Goal: Information Seeking & Learning: Find specific fact

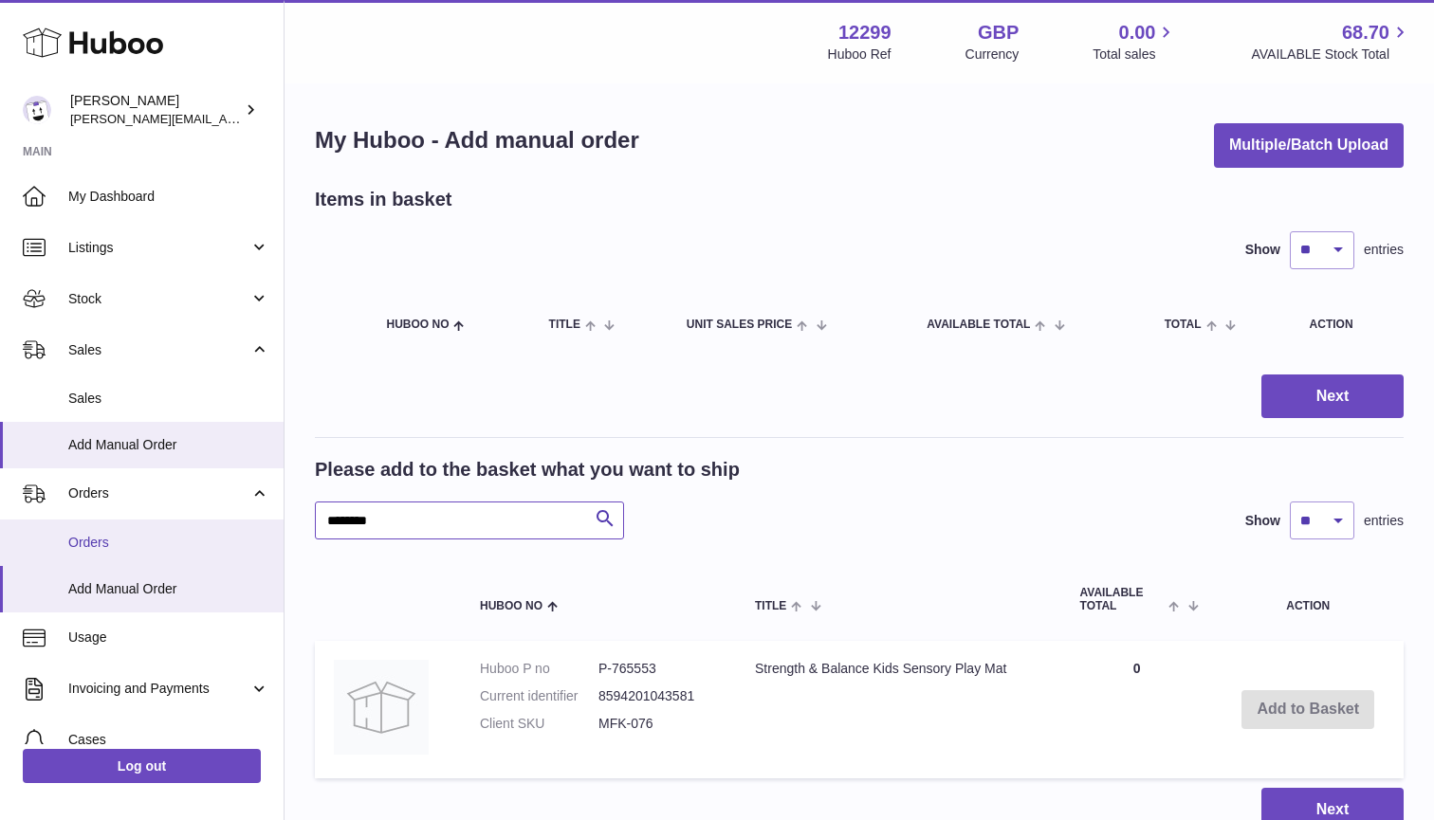
drag, startPoint x: 424, startPoint y: 516, endPoint x: 243, endPoint y: 516, distance: 181.1
click at [243, 516] on div "Huboo [PERSON_NAME] [PERSON_NAME][EMAIL_ADDRESS][DOMAIN_NAME] Main My Dashboard…" at bounding box center [717, 490] width 1434 height 981
drag, startPoint x: 660, startPoint y: 667, endPoint x: 599, endPoint y: 667, distance: 60.7
click at [599, 667] on dd "P-765553" at bounding box center [657, 669] width 119 height 18
copy dd "P-765553"
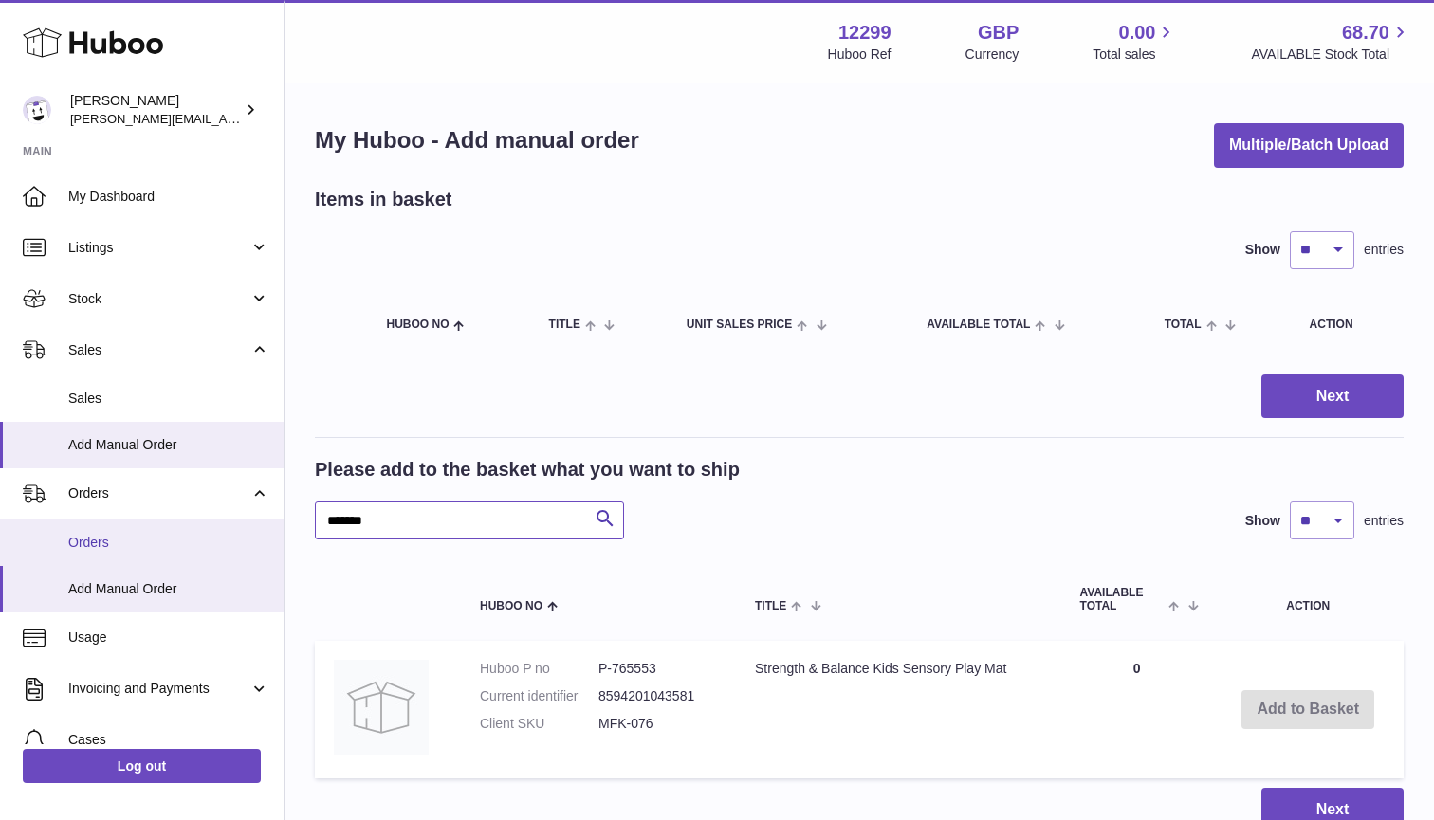
drag, startPoint x: 421, startPoint y: 518, endPoint x: 224, endPoint y: 517, distance: 197.2
click at [223, 517] on div "Huboo Anthony Miley anthony@happyfeetplaymats.co.uk Main My Dashboard Listings …" at bounding box center [717, 490] width 1434 height 981
drag, startPoint x: 664, startPoint y: 668, endPoint x: 600, endPoint y: 665, distance: 63.6
click at [600, 665] on dd "P-765553" at bounding box center [657, 669] width 119 height 18
copy dd "P-765553"
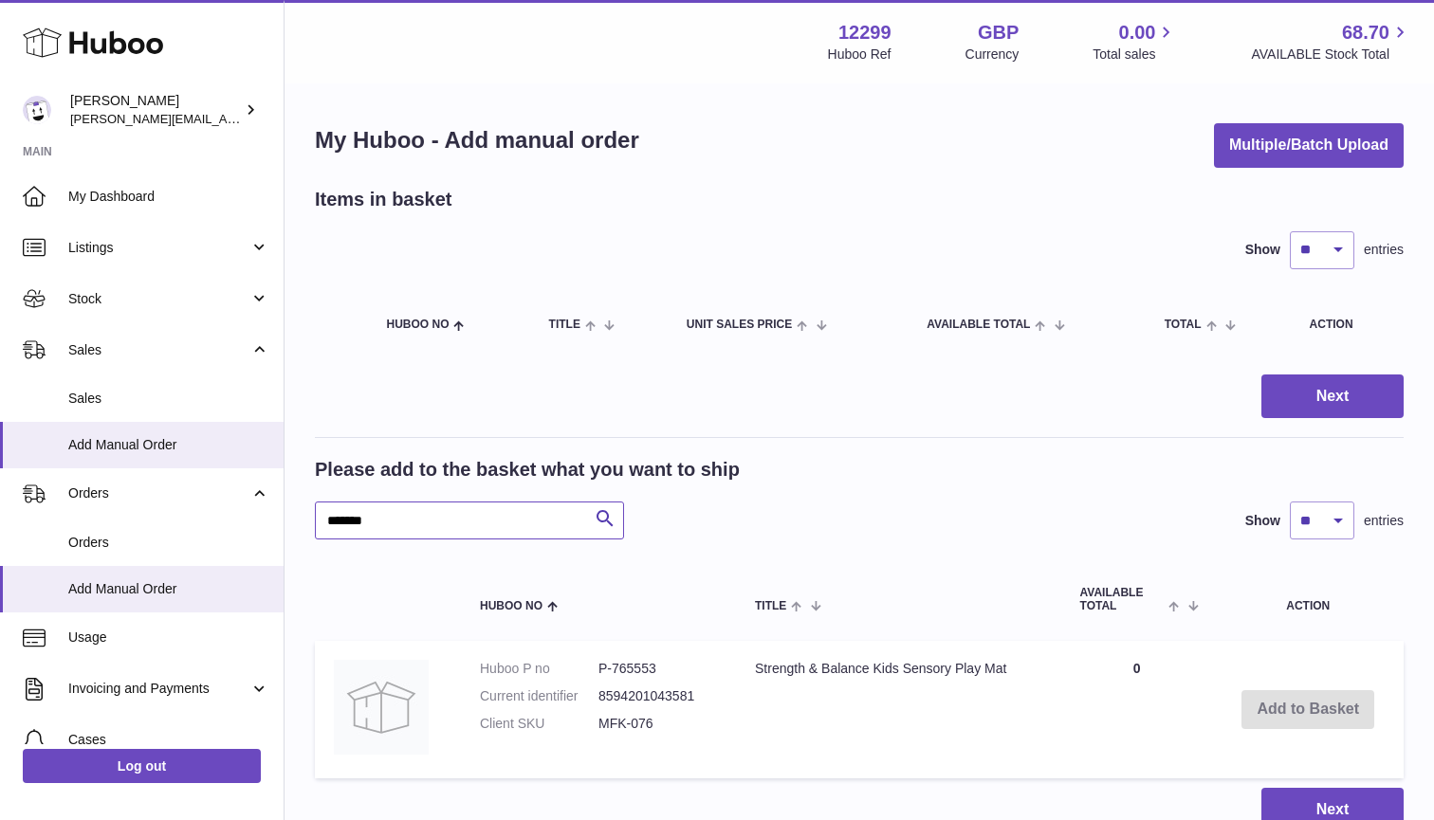
drag, startPoint x: 401, startPoint y: 519, endPoint x: 283, endPoint y: 518, distance: 118.5
click at [283, 518] on div "Huboo Anthony Miley anthony@happyfeetplaymats.co.uk Main My Dashboard Listings …" at bounding box center [717, 490] width 1434 height 981
click at [425, 514] on input "*****" at bounding box center [469, 521] width 309 height 38
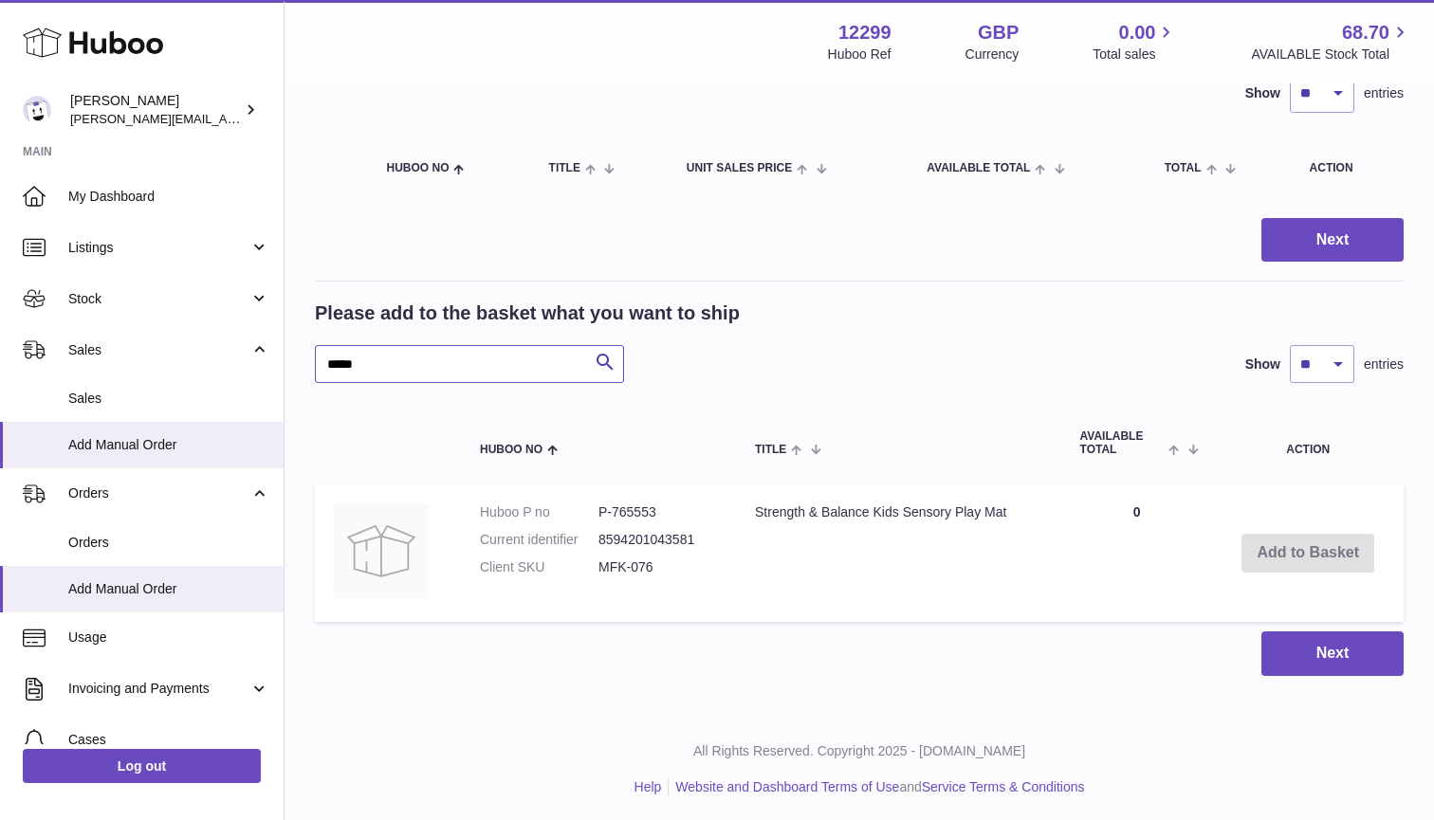
scroll to position [156, 0]
click at [388, 378] on input "*****" at bounding box center [469, 365] width 309 height 38
click at [385, 360] on input "*****" at bounding box center [469, 365] width 309 height 38
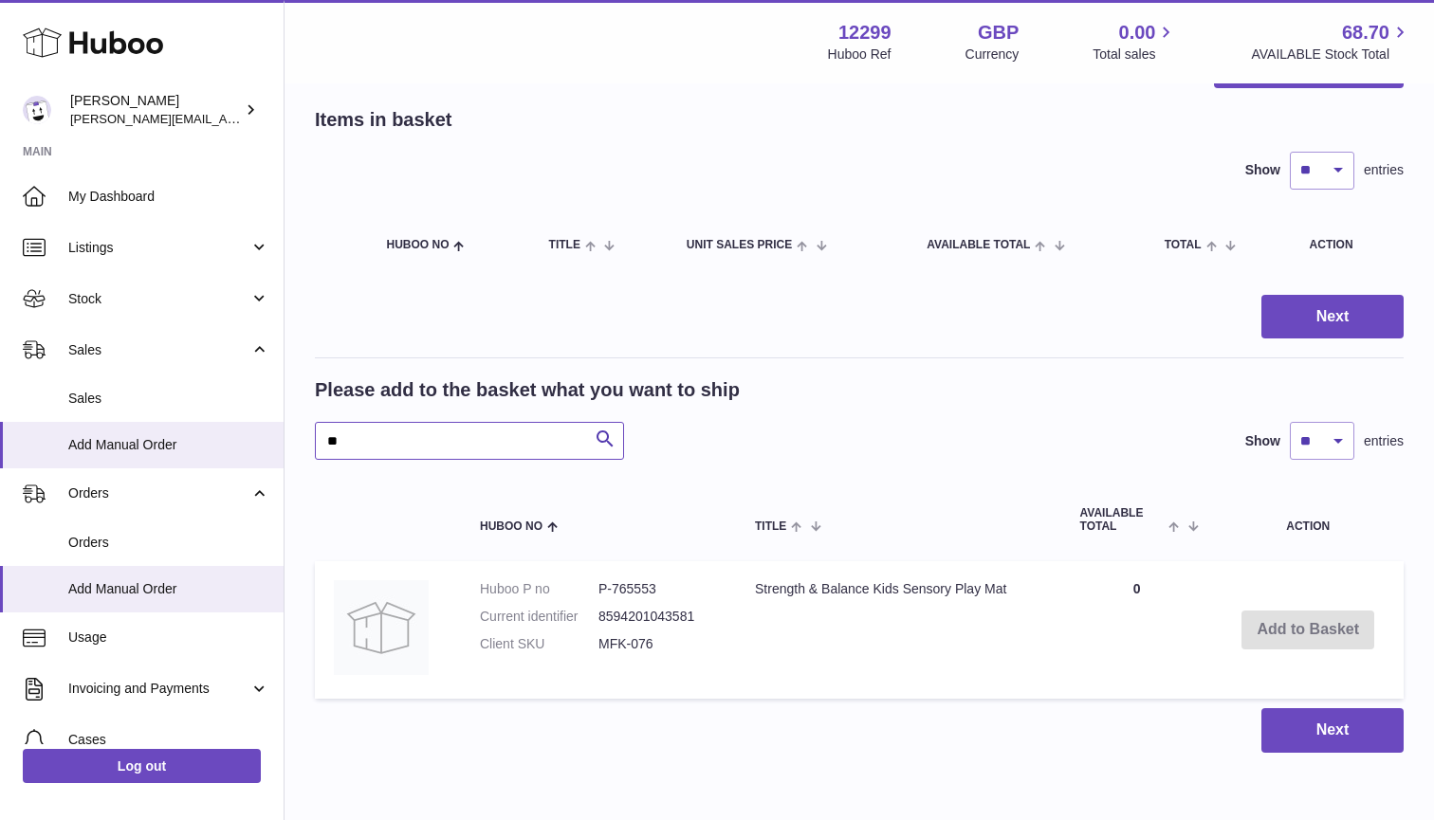
scroll to position [82, 0]
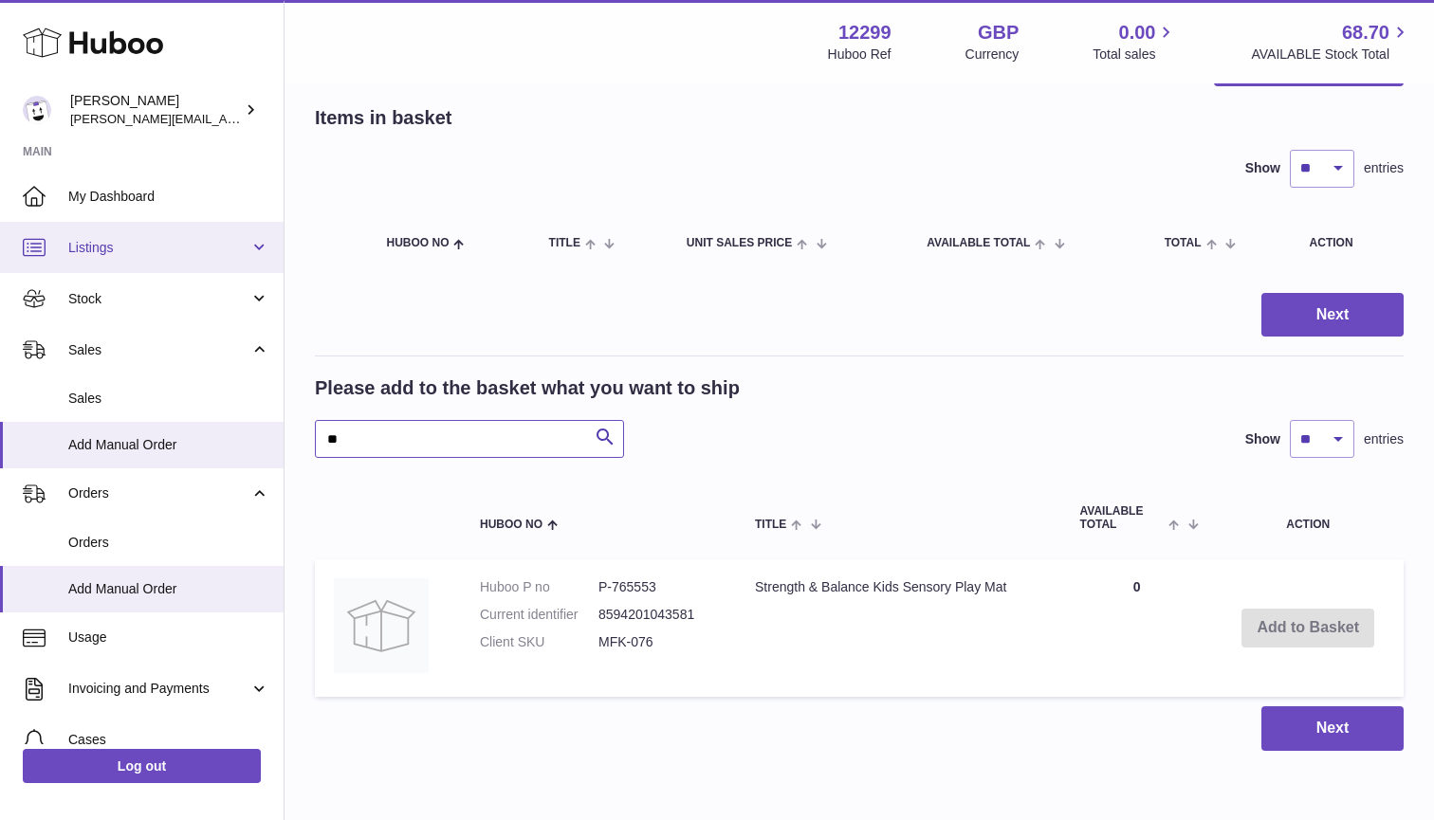
type input "**"
click at [126, 242] on span "Listings" at bounding box center [158, 248] width 181 height 18
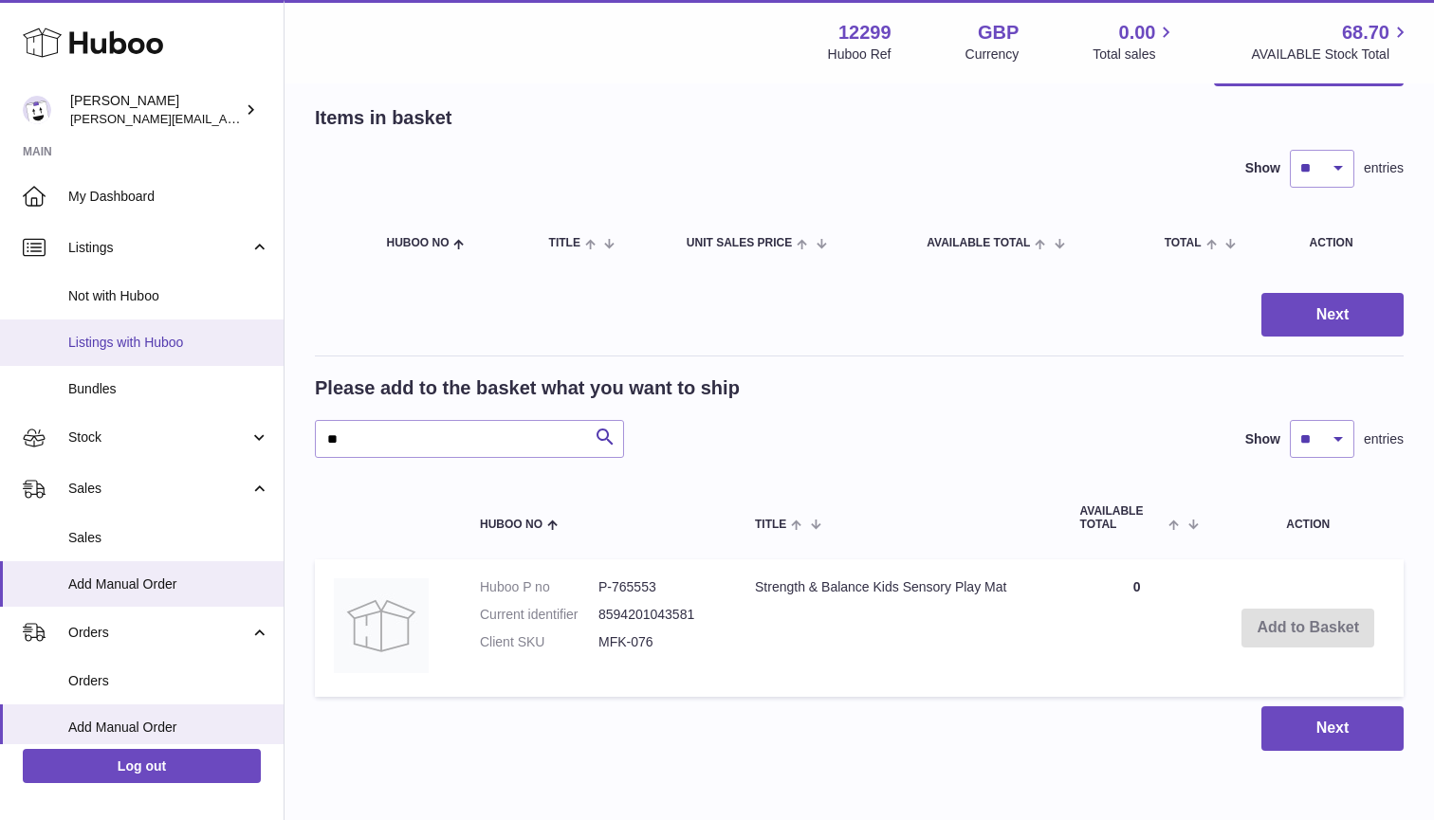
click at [148, 339] on span "Listings with Huboo" at bounding box center [168, 343] width 201 height 18
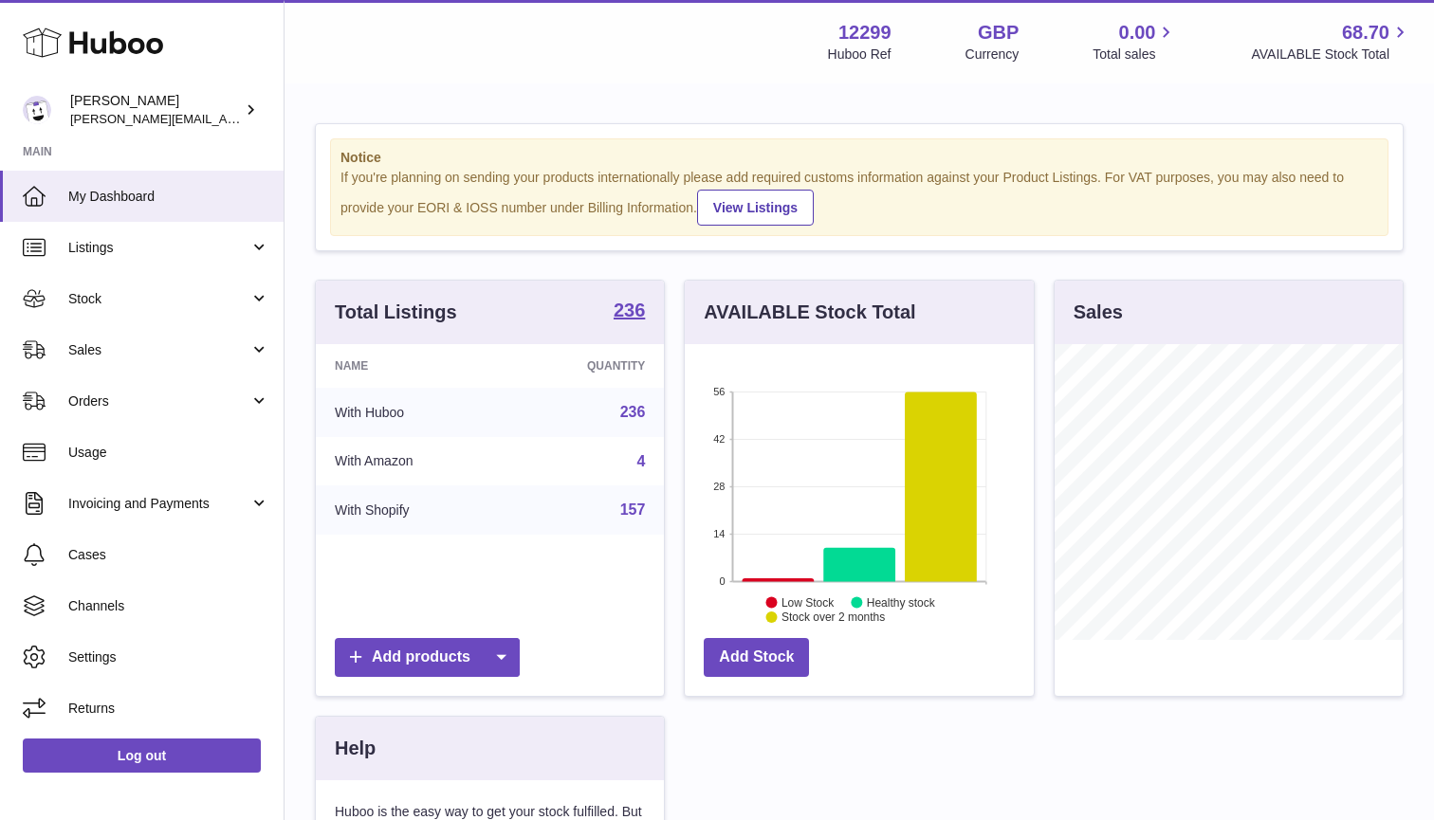
scroll to position [296, 349]
click at [156, 245] on span "Listings" at bounding box center [158, 248] width 181 height 18
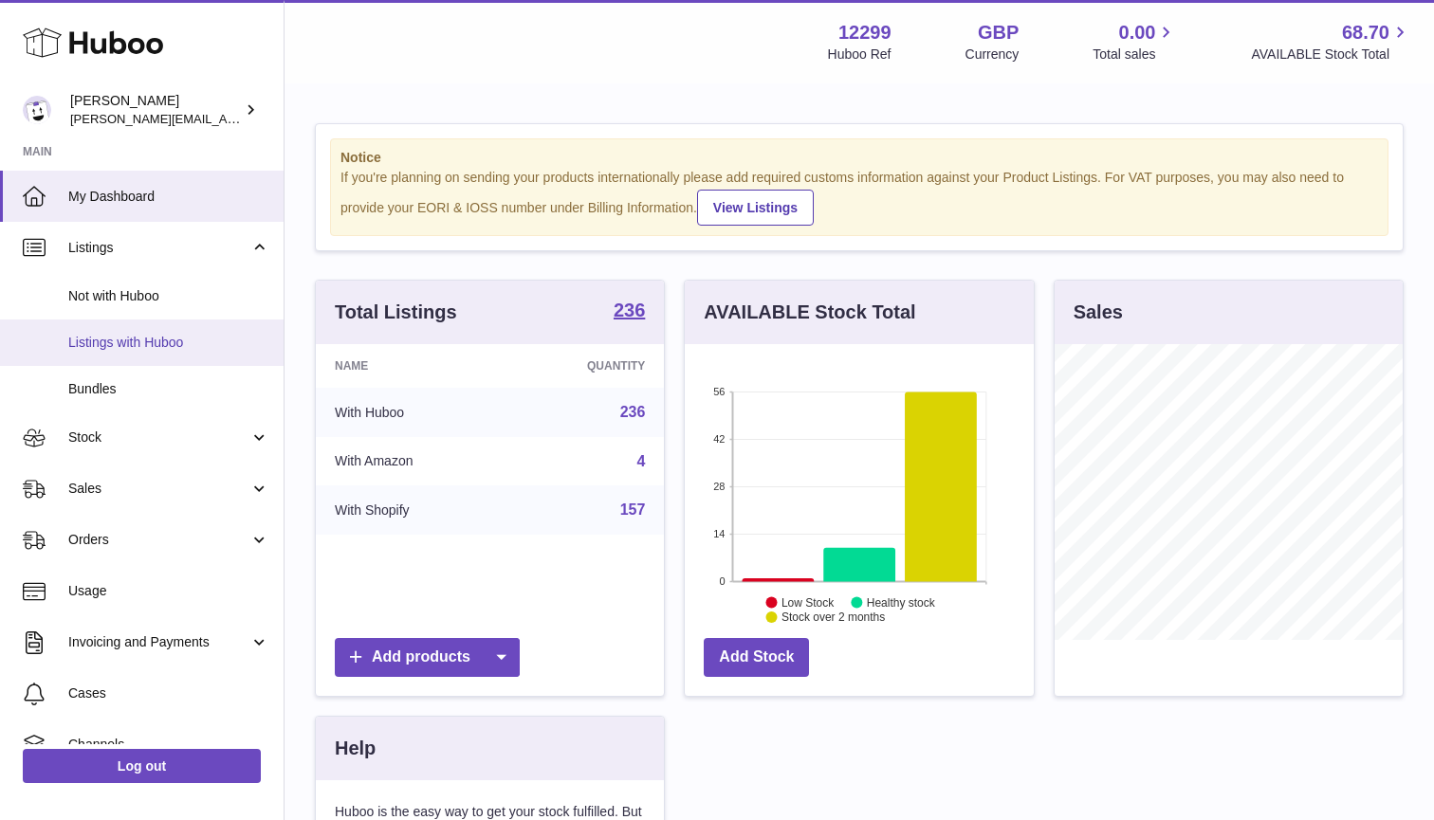
click at [152, 341] on span "Listings with Huboo" at bounding box center [168, 343] width 201 height 18
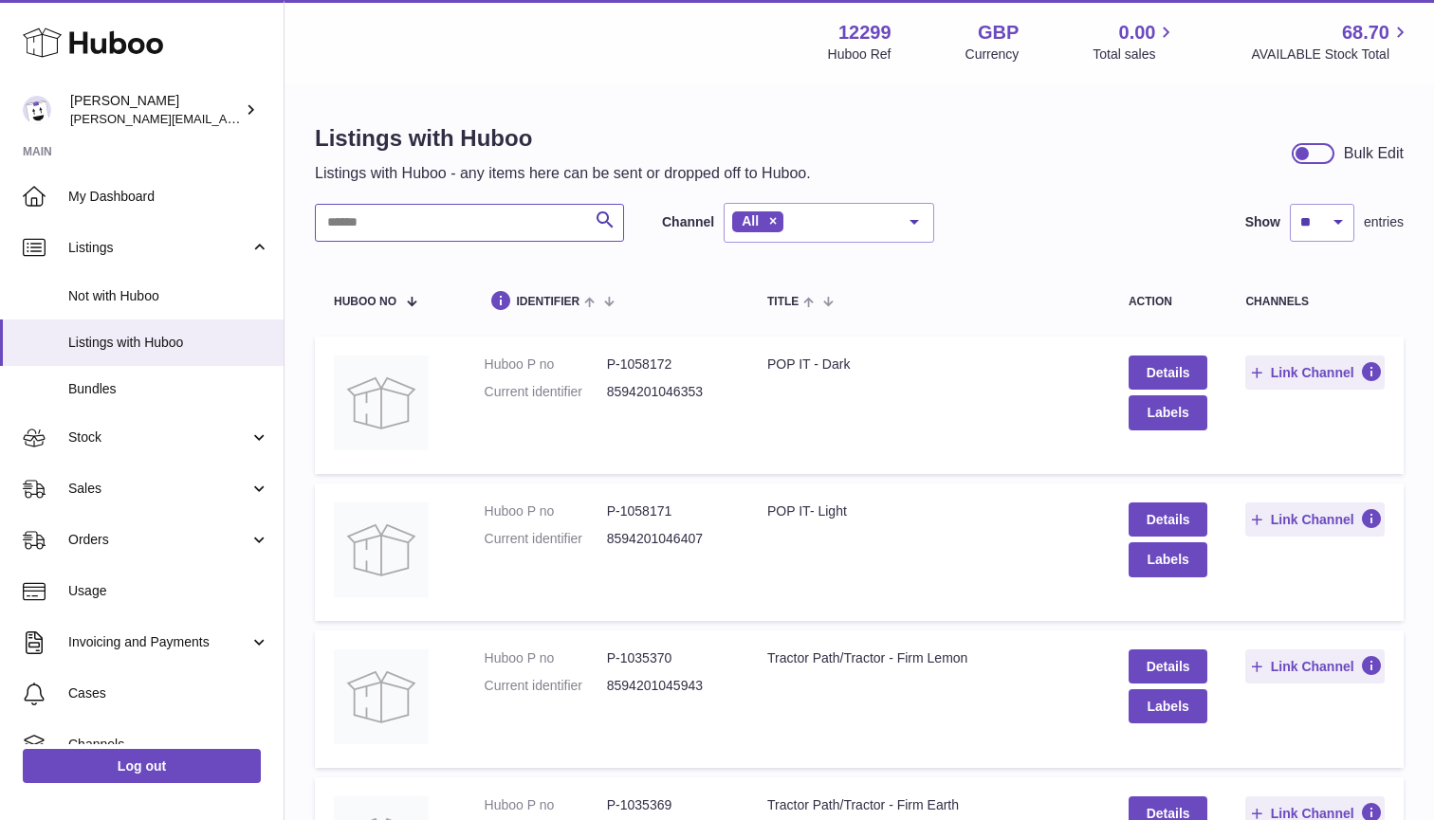
click at [368, 224] on input "text" at bounding box center [469, 223] width 309 height 38
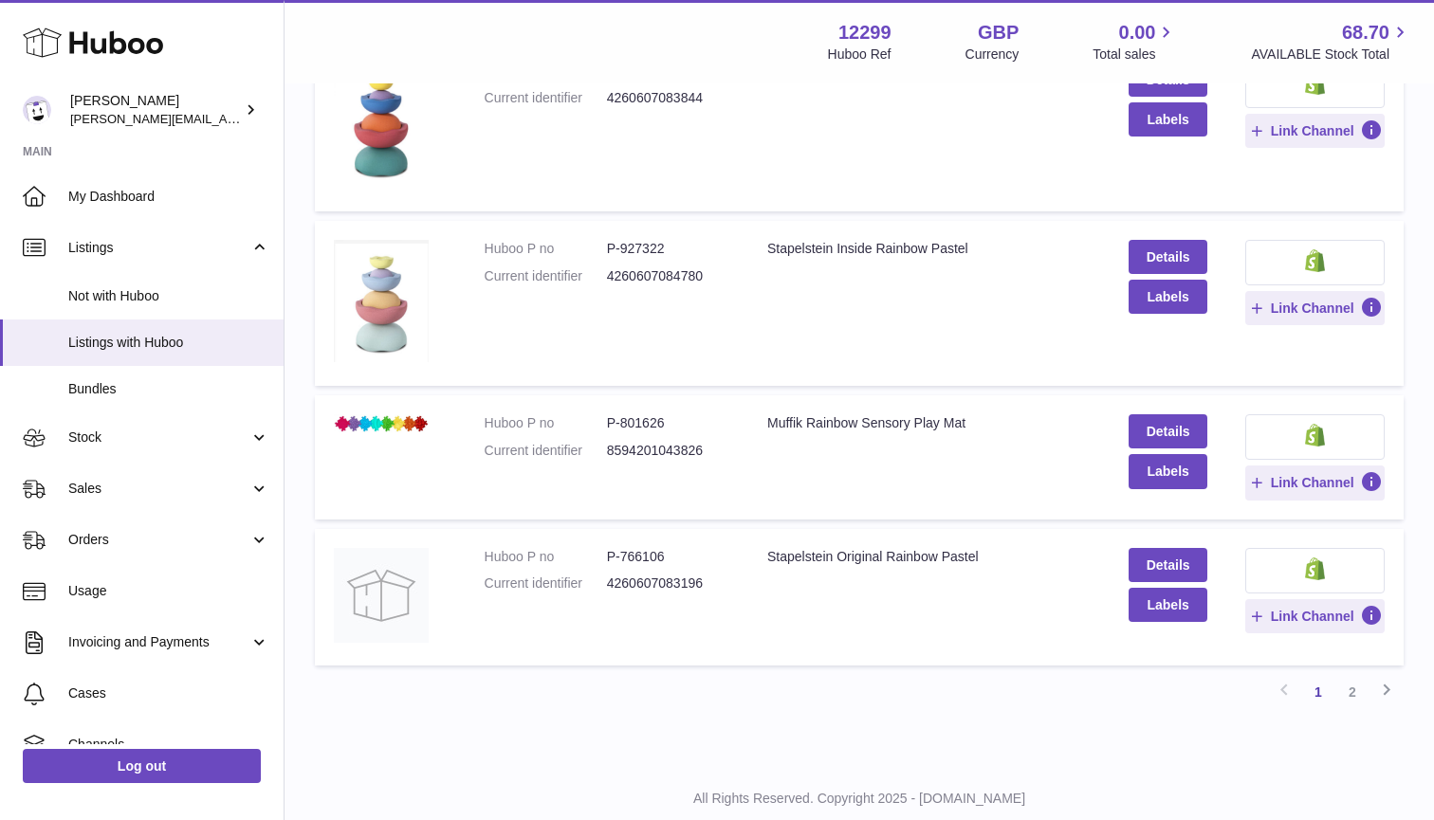
scroll to position [1248, 0]
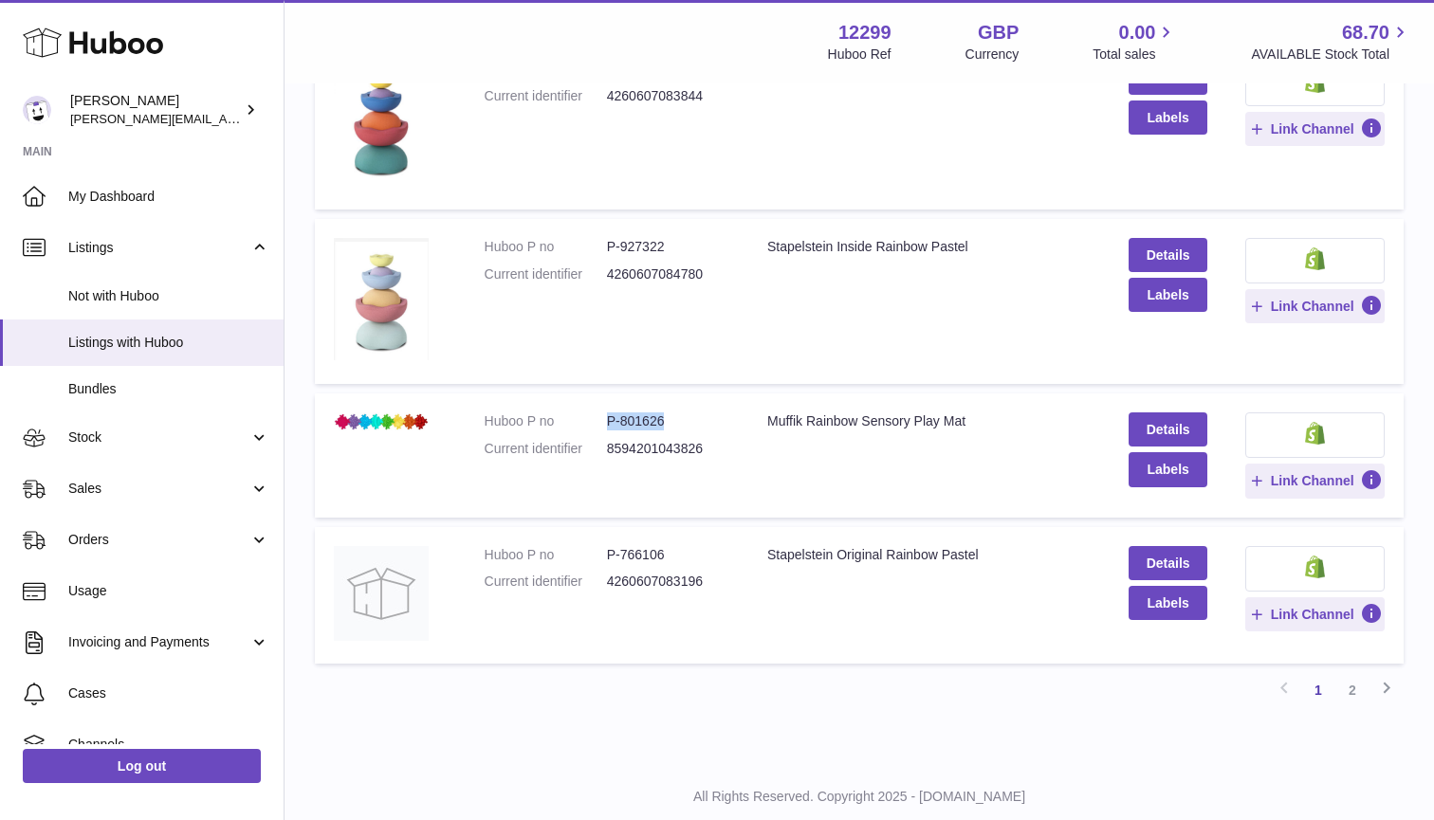
drag, startPoint x: 676, startPoint y: 414, endPoint x: 604, endPoint y: 415, distance: 72.1
click at [603, 415] on dl "Huboo P no P-801626 Current identifier 8594201043826" at bounding box center [608, 440] width 246 height 55
copy dl "P-801626"
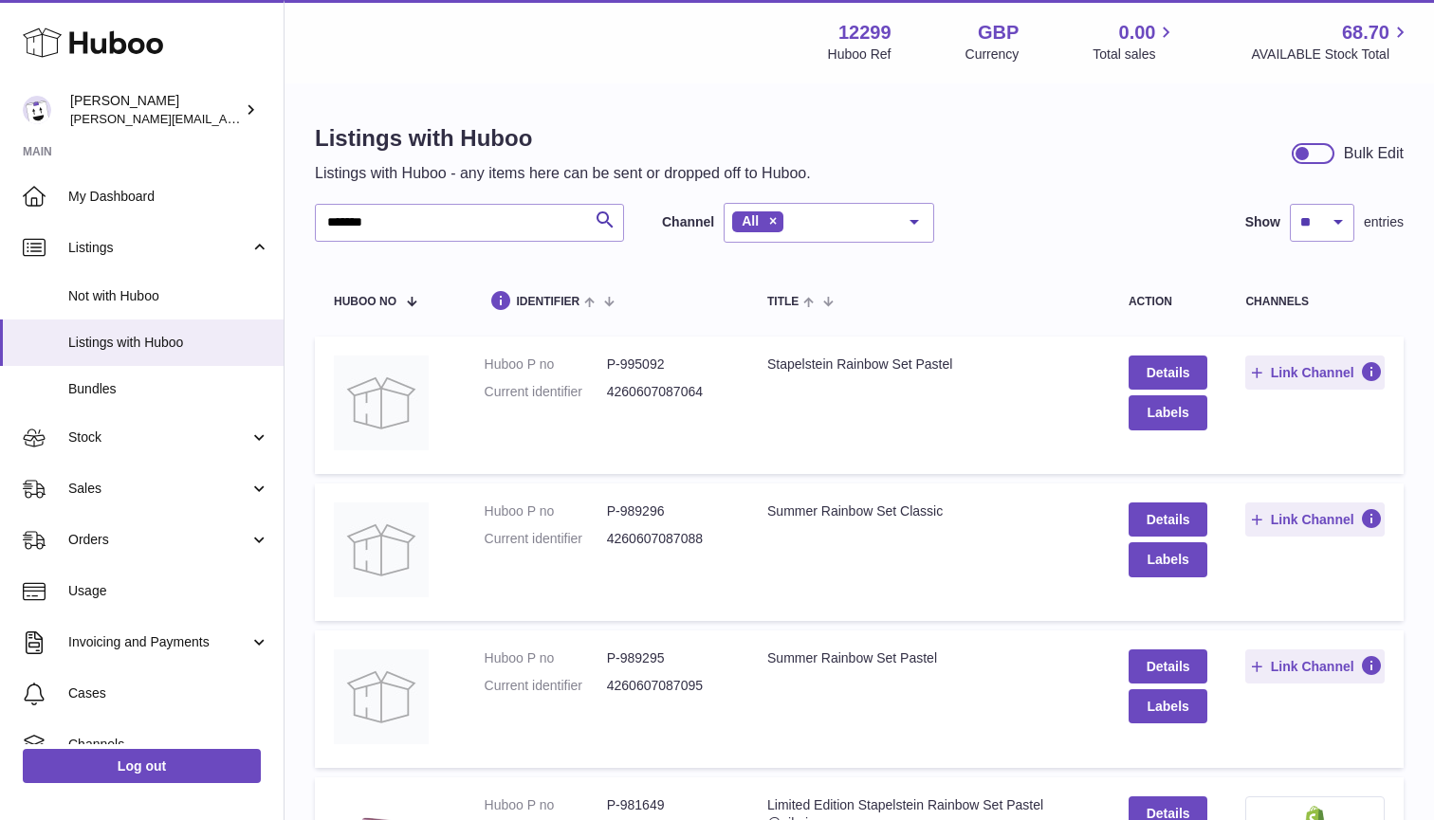
scroll to position [0, 0]
drag, startPoint x: 441, startPoint y: 213, endPoint x: 334, endPoint y: 211, distance: 107.2
click at [330, 211] on input "*******" at bounding box center [469, 223] width 309 height 38
drag, startPoint x: 394, startPoint y: 227, endPoint x: 321, endPoint y: 225, distance: 74.0
click at [321, 225] on input "*******" at bounding box center [469, 223] width 309 height 38
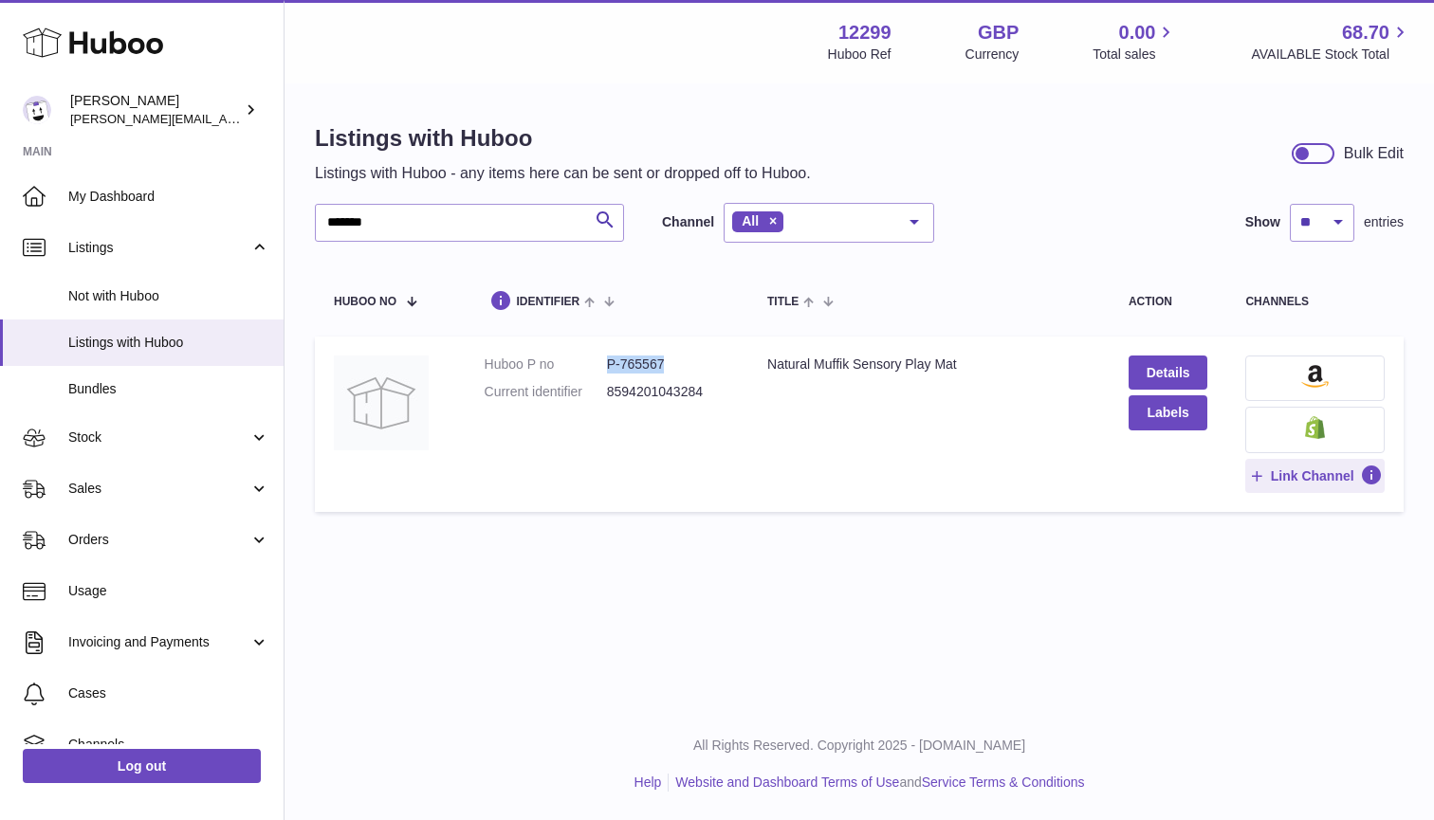
drag, startPoint x: 669, startPoint y: 359, endPoint x: 603, endPoint y: 362, distance: 65.5
click at [603, 362] on dl "Huboo P no P-765567 Current identifier 8594201043284" at bounding box center [608, 383] width 246 height 55
copy dl "P-765567"
drag, startPoint x: 385, startPoint y: 222, endPoint x: 319, endPoint y: 222, distance: 66.4
click at [319, 222] on input "*******" at bounding box center [469, 223] width 309 height 38
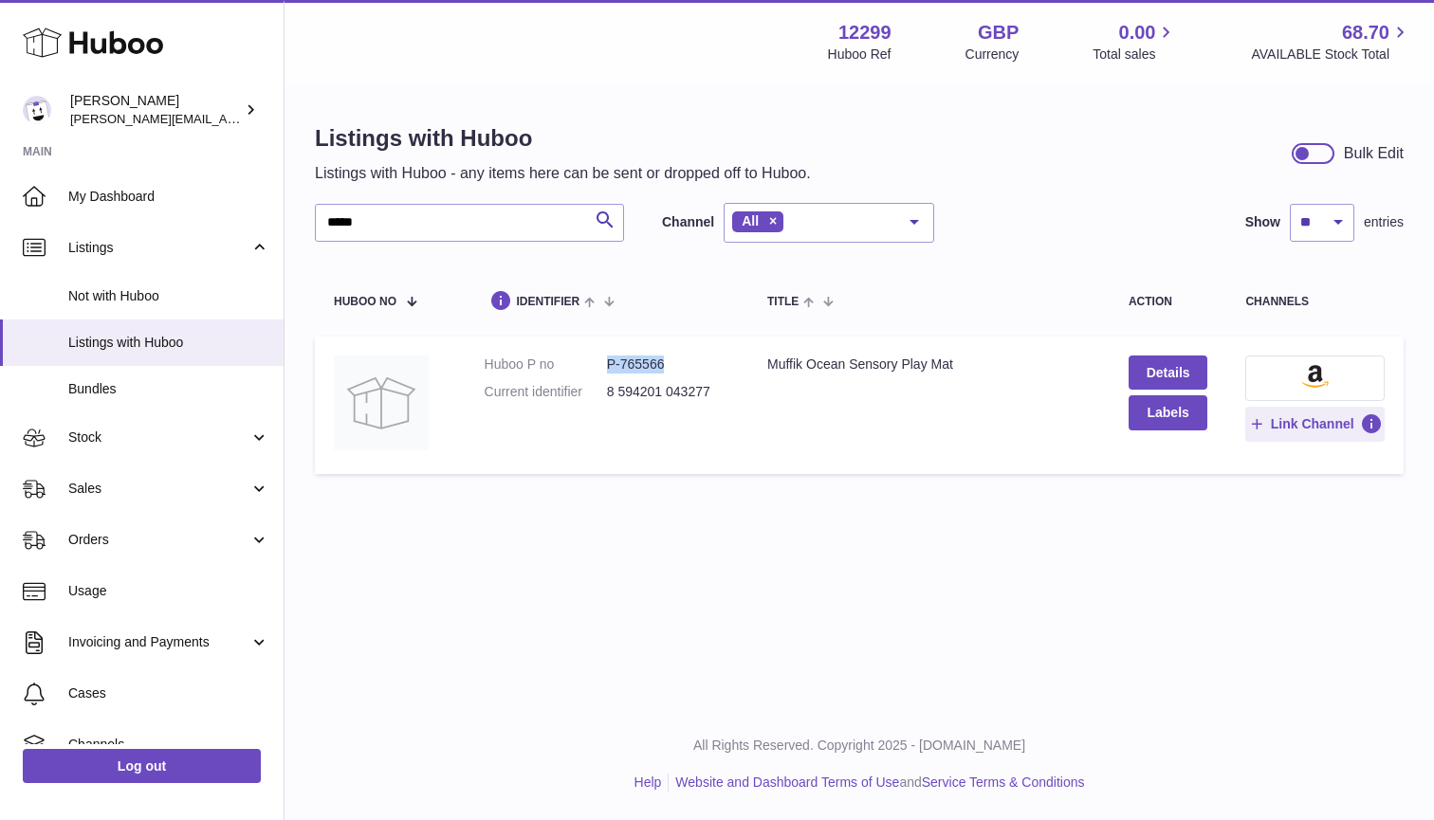
drag, startPoint x: 667, startPoint y: 360, endPoint x: 599, endPoint y: 371, distance: 68.1
click at [599, 371] on dl "Huboo P no P-765566 Current identifier 8 594201 043277" at bounding box center [608, 383] width 246 height 55
copy dl "P-765566"
drag, startPoint x: 404, startPoint y: 215, endPoint x: 297, endPoint y: 212, distance: 107.2
click at [297, 212] on div "Listings with Huboo Listings with Huboo - any items here can be sent or dropped…" at bounding box center [858, 303] width 1149 height 436
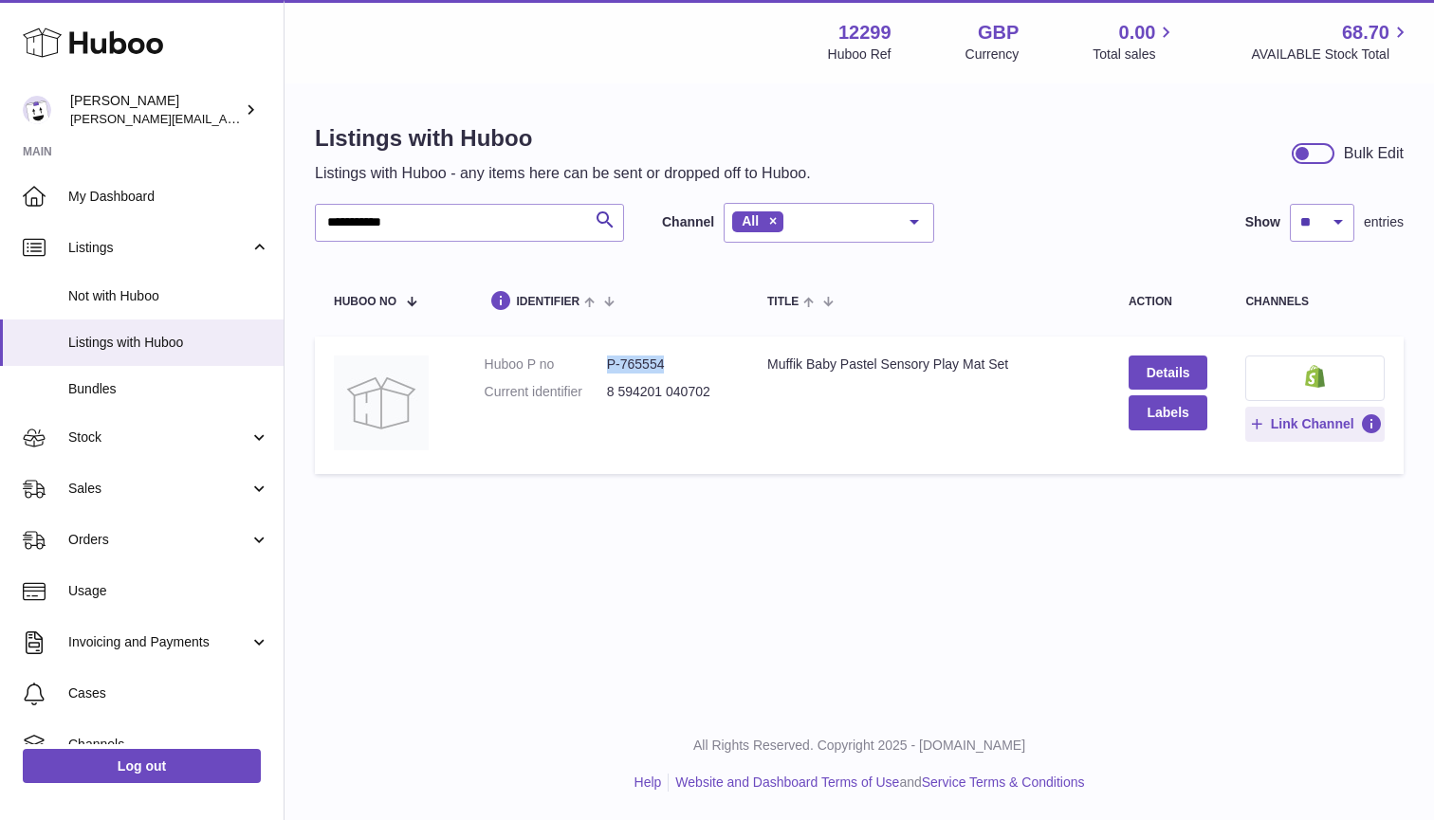
drag, startPoint x: 674, startPoint y: 360, endPoint x: 607, endPoint y: 361, distance: 67.3
click at [607, 361] on dd "P-765554" at bounding box center [668, 365] width 122 height 18
copy dd "P-765554"
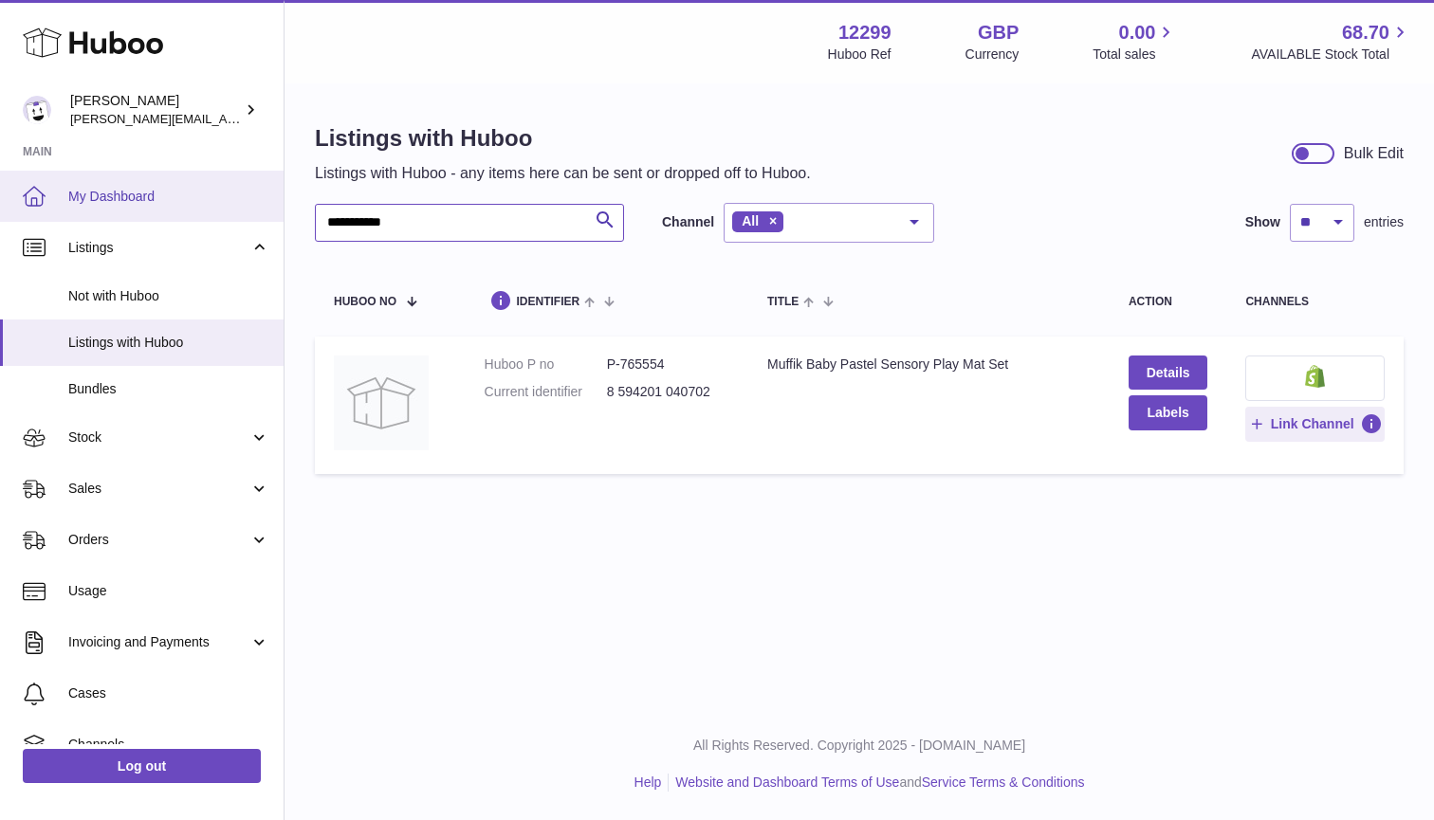
drag, startPoint x: 422, startPoint y: 222, endPoint x: 274, endPoint y: 211, distance: 148.4
click at [274, 211] on div "**********" at bounding box center [717, 410] width 1434 height 820
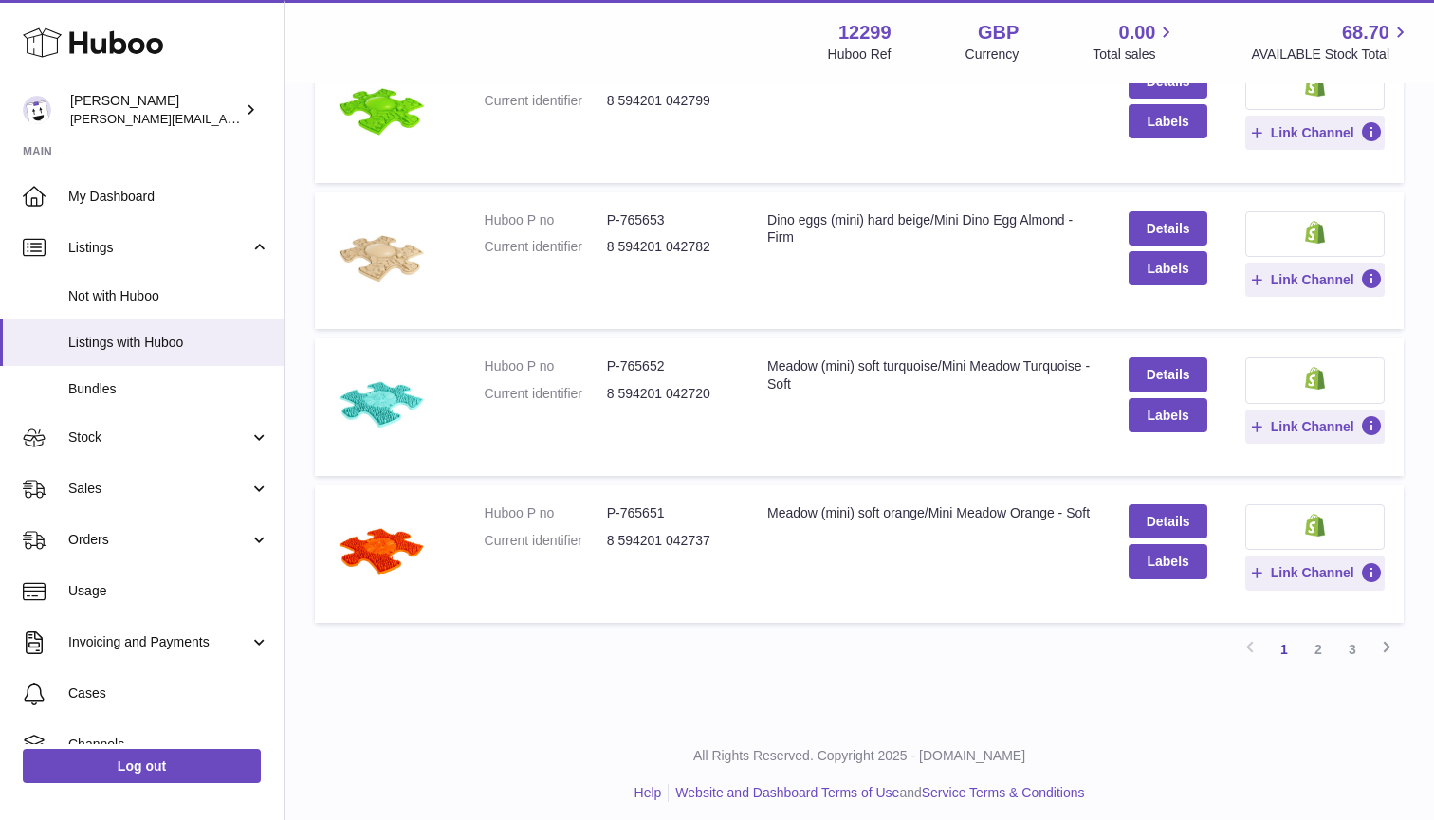
scroll to position [1171, 0]
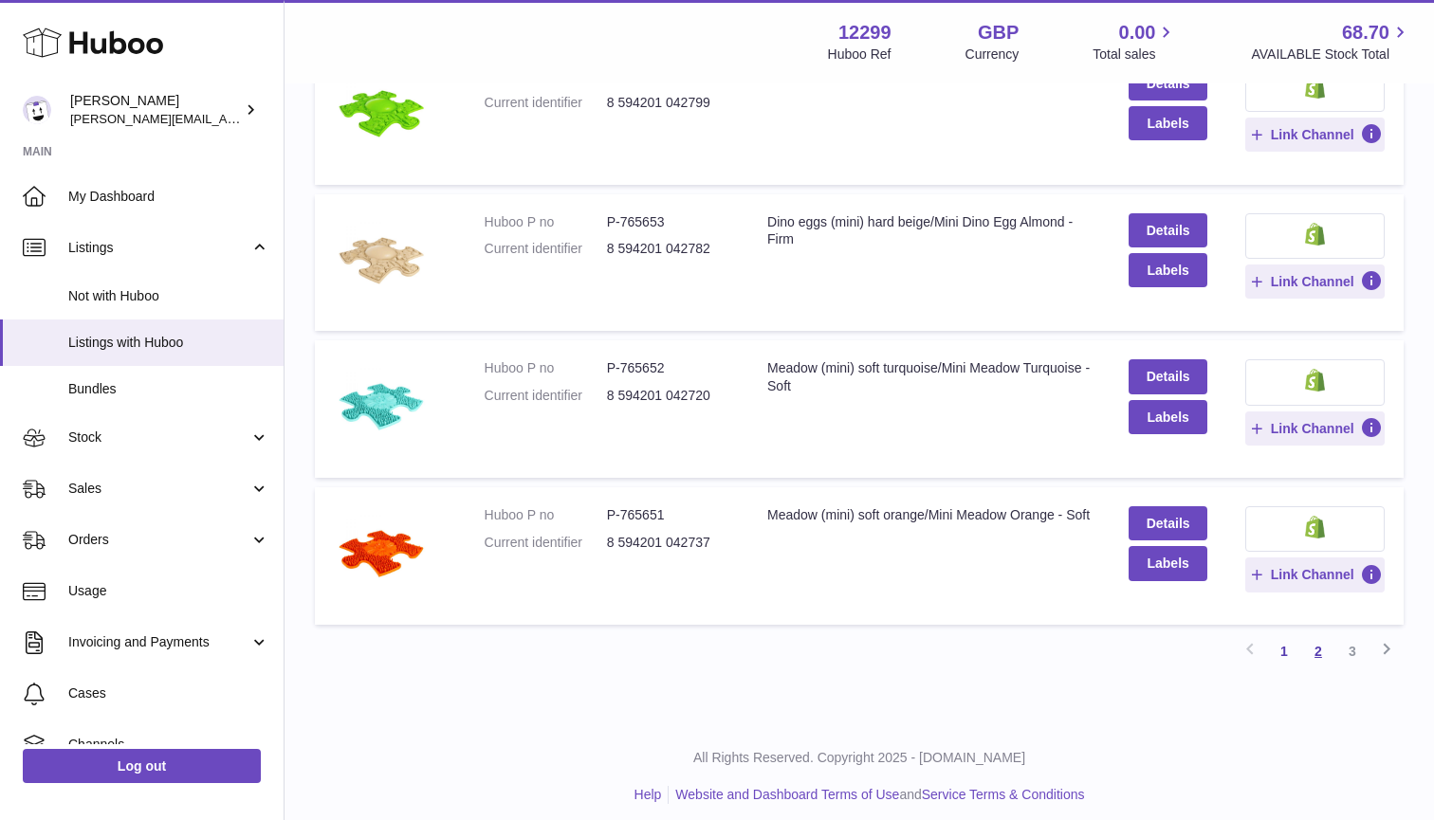
type input "****"
click at [1325, 637] on link "2" at bounding box center [1318, 651] width 34 height 34
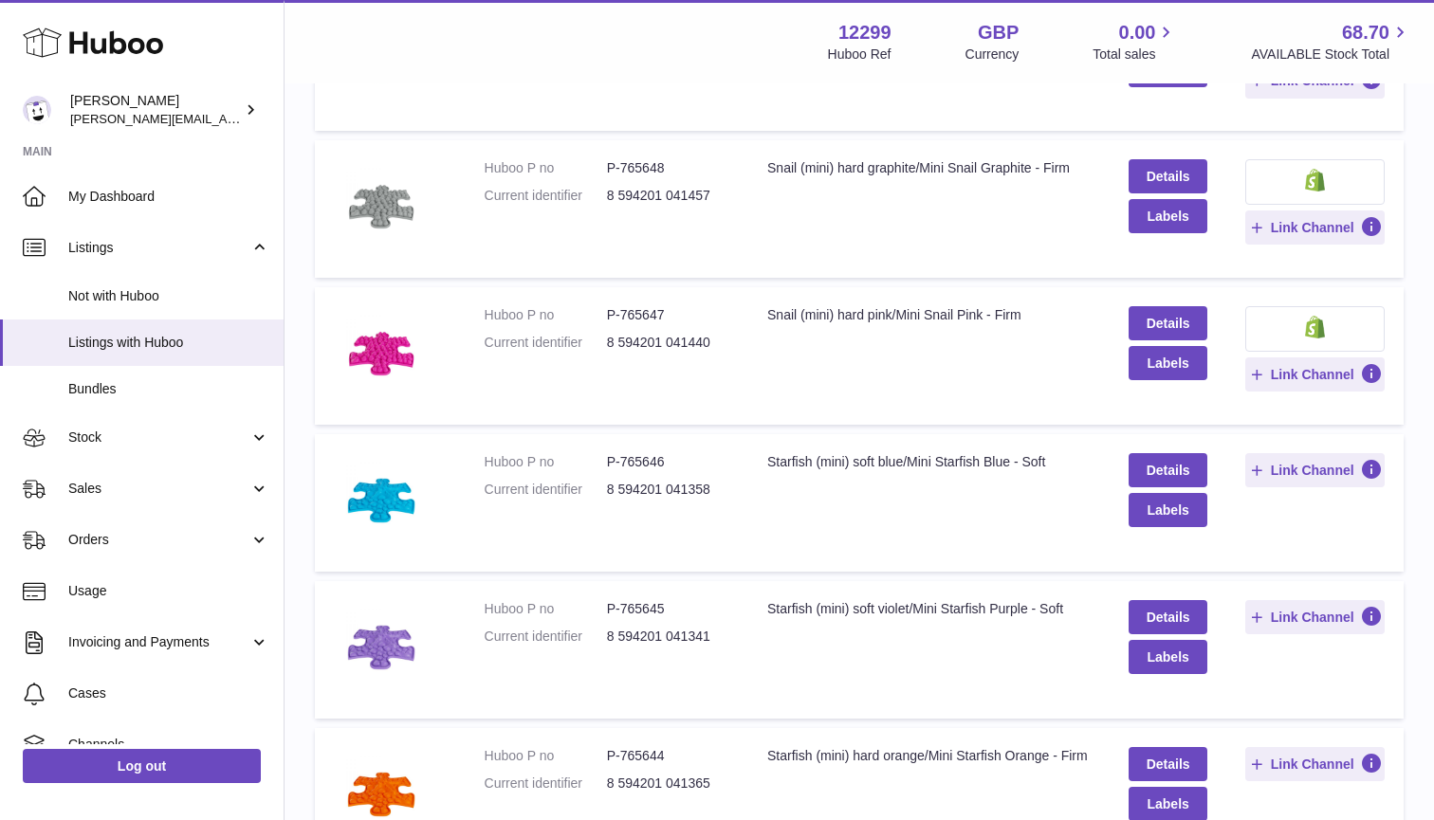
scroll to position [85, 0]
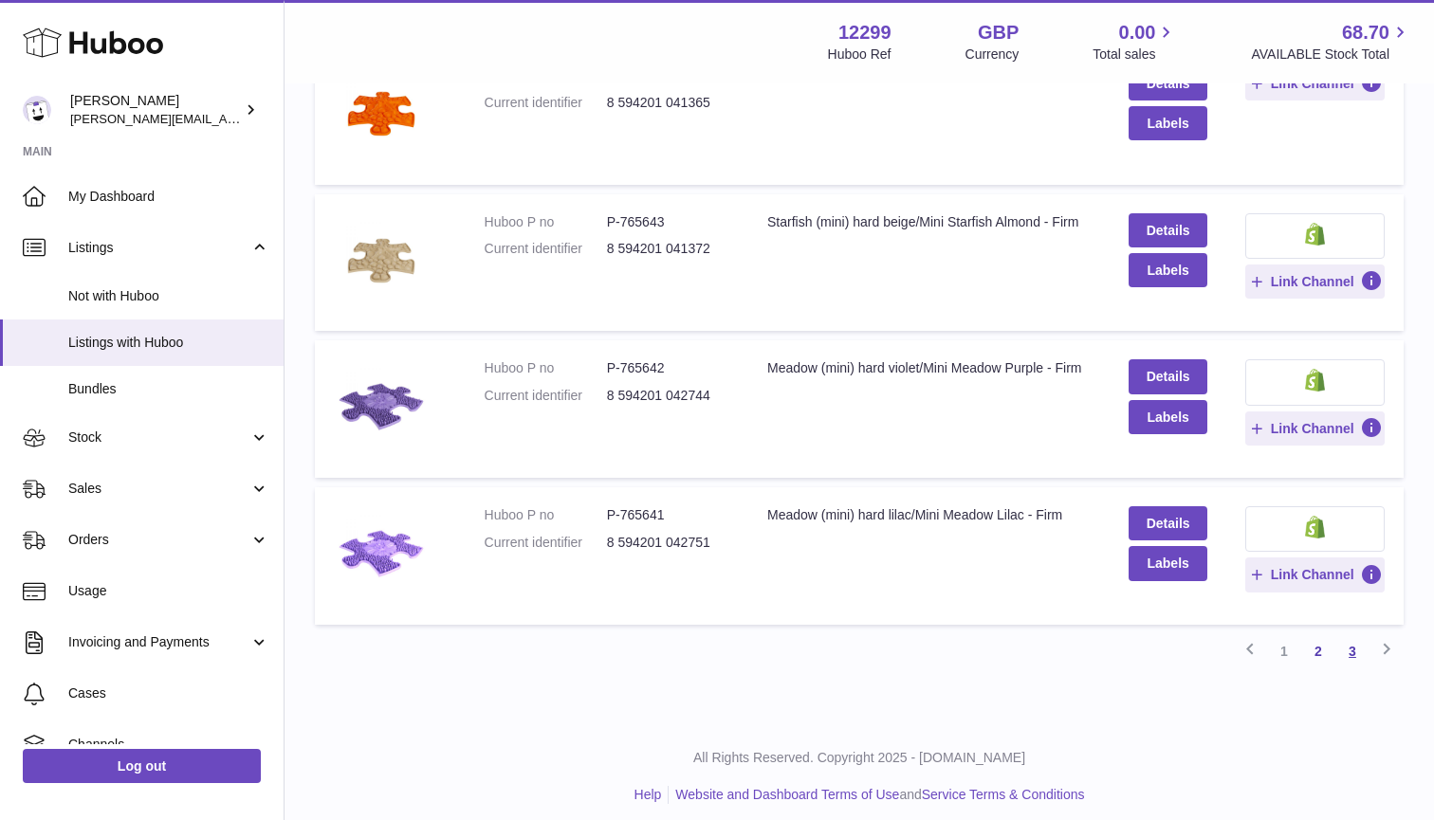
click at [1351, 636] on link "3" at bounding box center [1352, 651] width 34 height 34
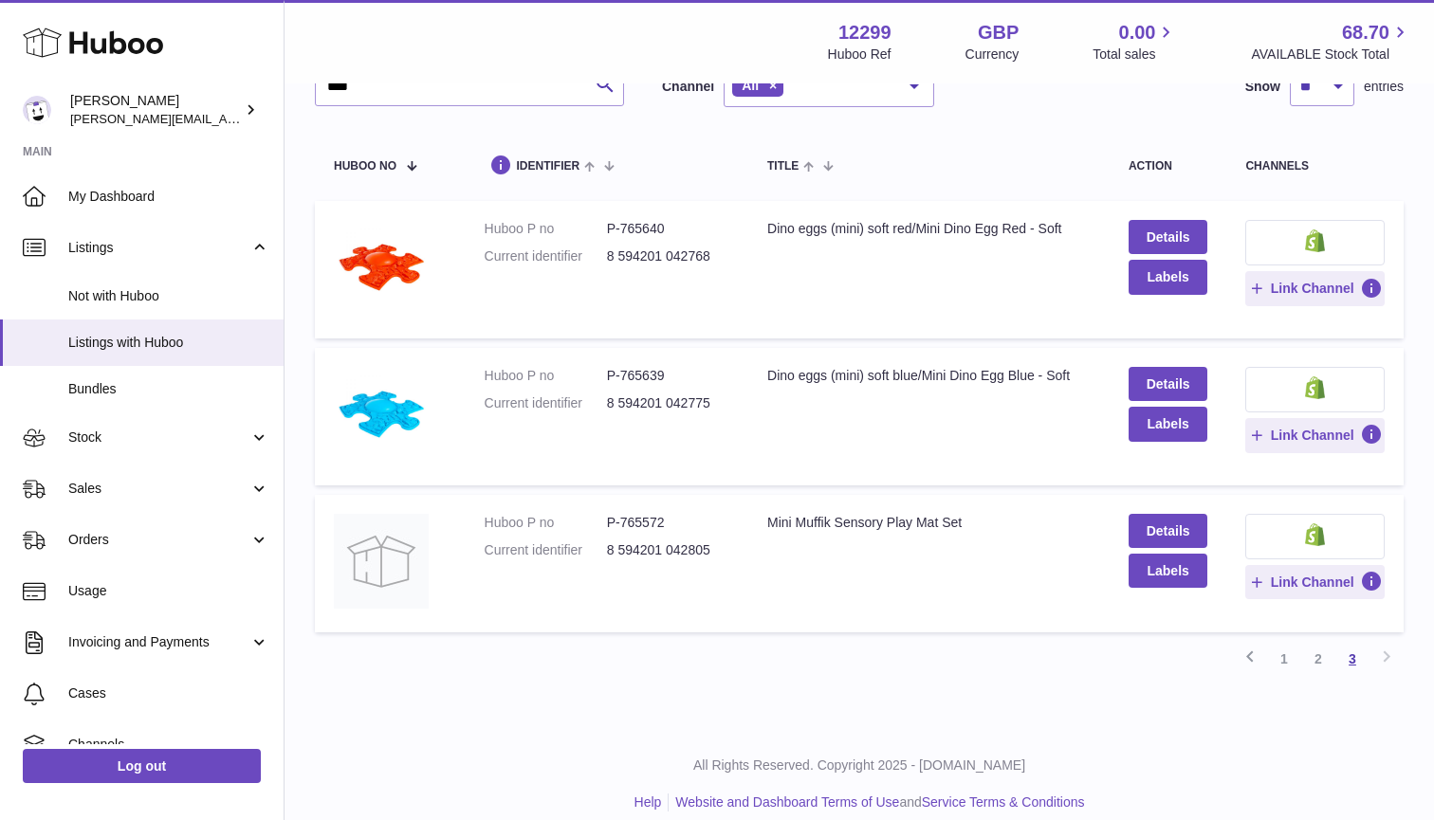
scroll to position [85, 0]
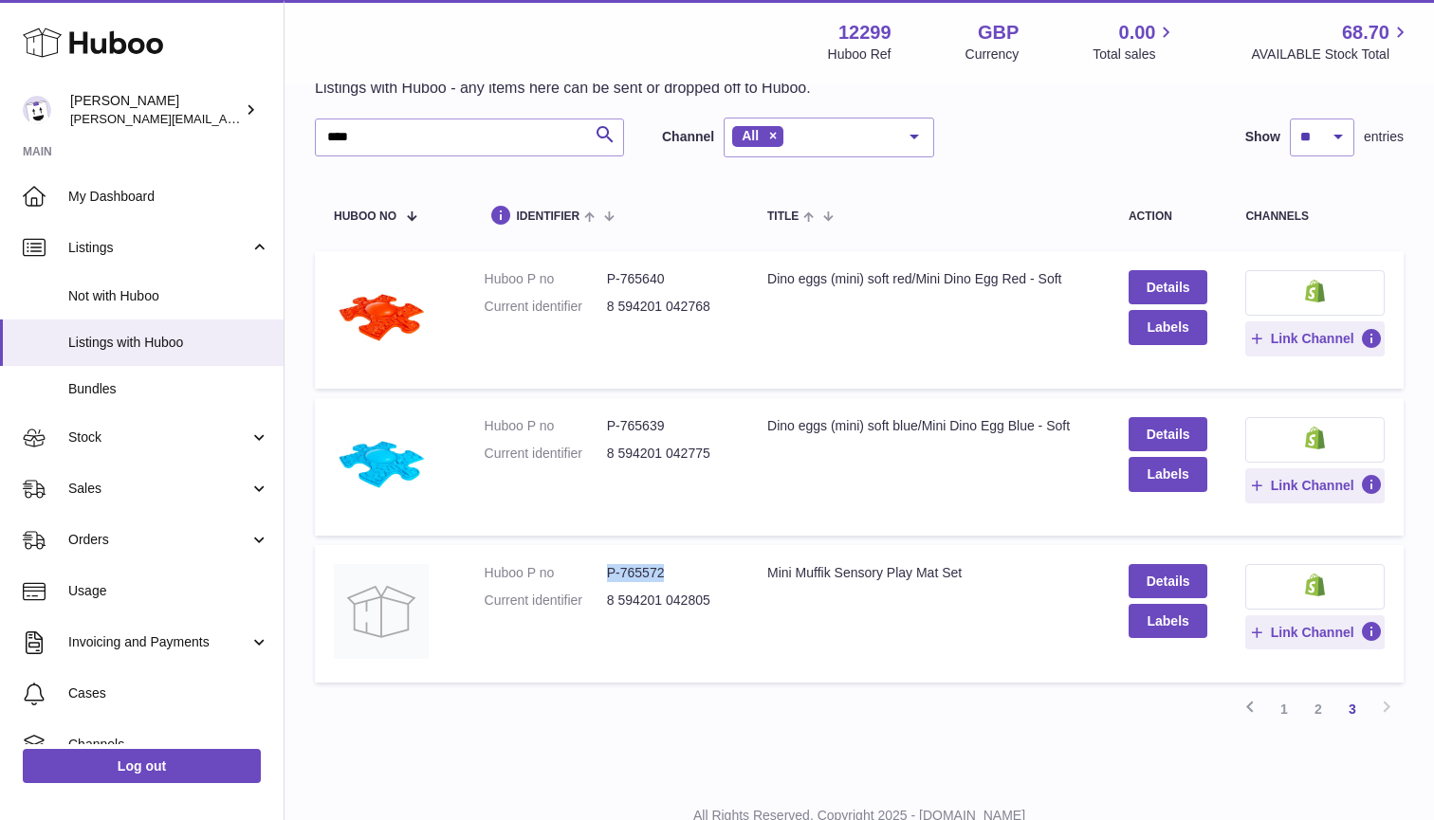
drag, startPoint x: 670, startPoint y: 573, endPoint x: 604, endPoint y: 570, distance: 65.5
click at [604, 570] on dl "Huboo P no P-765572 Current identifier 8 594201 042805" at bounding box center [608, 591] width 246 height 55
copy dl "P-765572"
